Goal: Find specific page/section: Find specific page/section

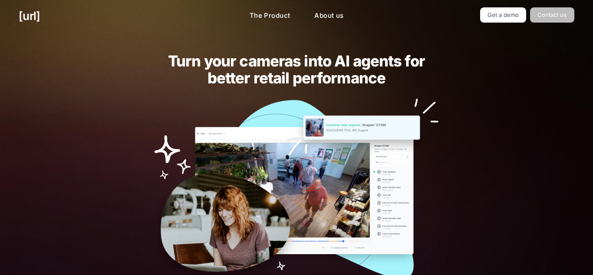
click at [555, 16] on link "Contact us" at bounding box center [552, 14] width 44 height 15
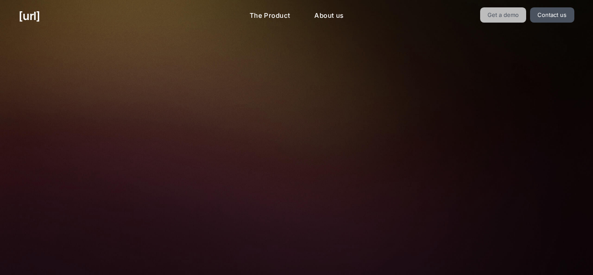
click at [511, 10] on link "Get a demo" at bounding box center [503, 14] width 46 height 15
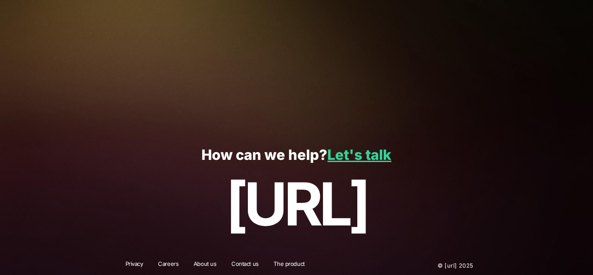
scroll to position [242, 0]
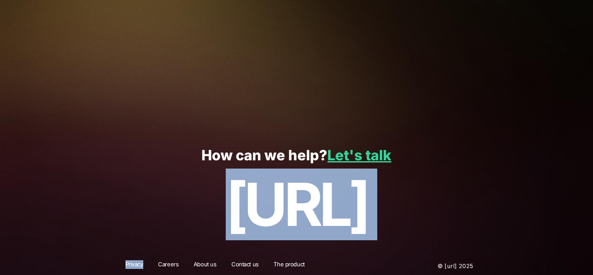
drag, startPoint x: 183, startPoint y: 252, endPoint x: 213, endPoint y: 235, distance: 33.6
click at [191, 247] on footer "How can we help? Let's talk [URL] Privacy Careers About us Contact us The produ…" at bounding box center [297, 205] width 354 height 147
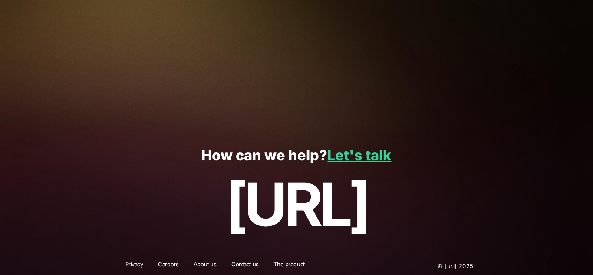
drag, startPoint x: 308, startPoint y: 160, endPoint x: 343, endPoint y: 138, distance: 40.9
click at [312, 157] on p "How can we help? Let's talk" at bounding box center [296, 155] width 555 height 16
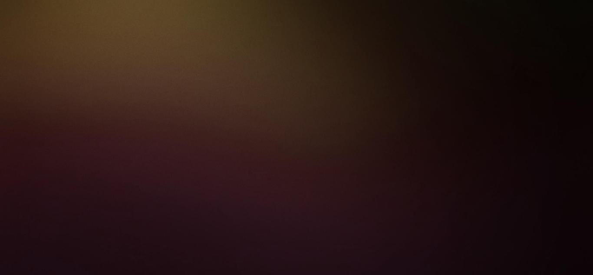
scroll to position [0, 0]
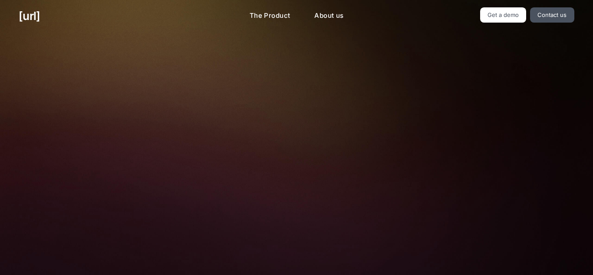
drag, startPoint x: 203, startPoint y: 61, endPoint x: 291, endPoint y: 81, distance: 89.4
click at [203, 63] on p "🚀 See how Black.[PERSON_NAME] conversion-focused retail." at bounding box center [204, 70] width 154 height 24
drag, startPoint x: 602, startPoint y: 139, endPoint x: 332, endPoint y: 106, distance: 271.8
drag, startPoint x: 334, startPoint y: 196, endPoint x: 320, endPoint y: 140, distance: 58.2
click at [519, 20] on link "Get a demo" at bounding box center [503, 14] width 46 height 15
